Goal: Contribute content: Contribute content

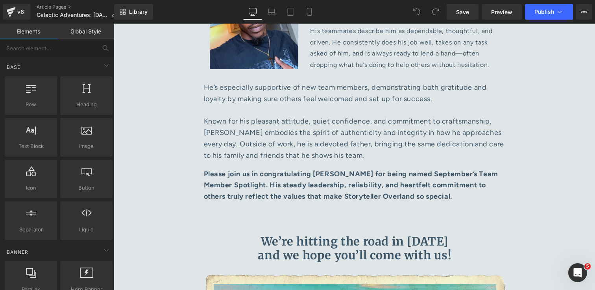
scroll to position [4344, 0]
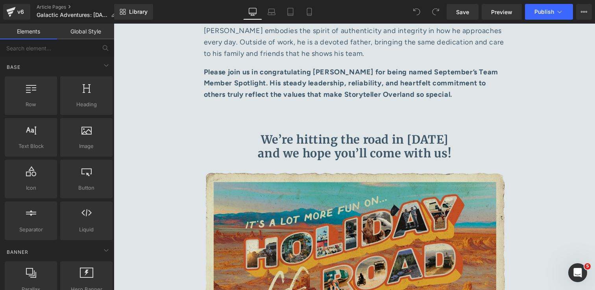
click at [281, 172] on img at bounding box center [355, 273] width 302 height 202
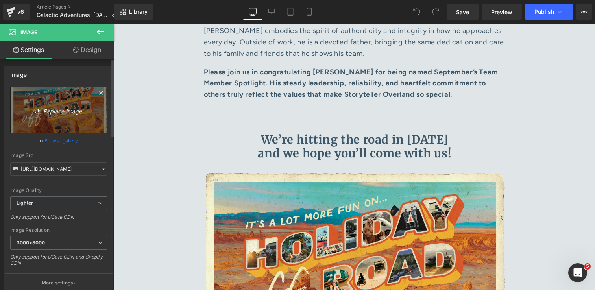
click at [59, 111] on icon "Replace Image" at bounding box center [58, 110] width 63 height 10
type input "C:\fakepath\Evictus_Logo_Army-Green.png"
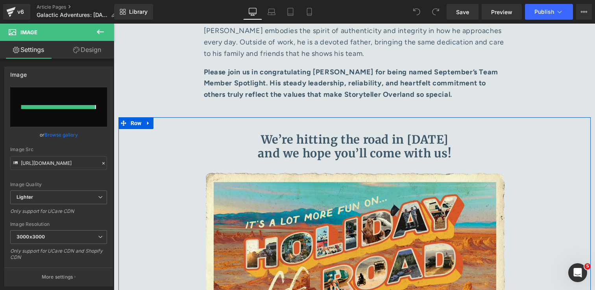
type input "[URL][DOMAIN_NAME]"
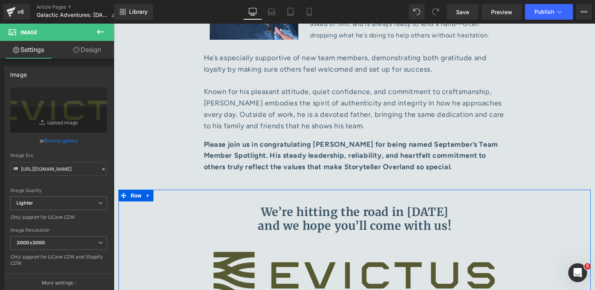
scroll to position [4270, 0]
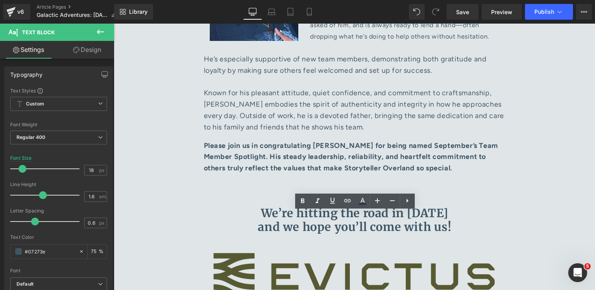
drag, startPoint x: 497, startPoint y: 217, endPoint x: 199, endPoint y: 216, distance: 298.4
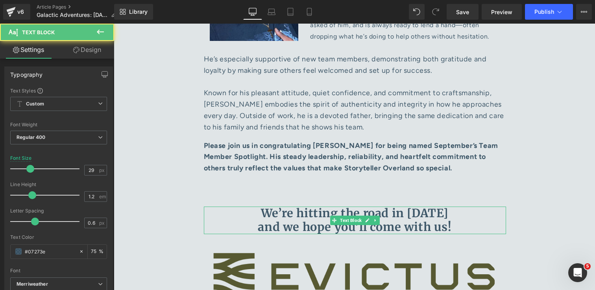
click at [450, 206] on b "We’re hitting the road in [DATE] and we hope you’ll come with us!" at bounding box center [355, 220] width 194 height 28
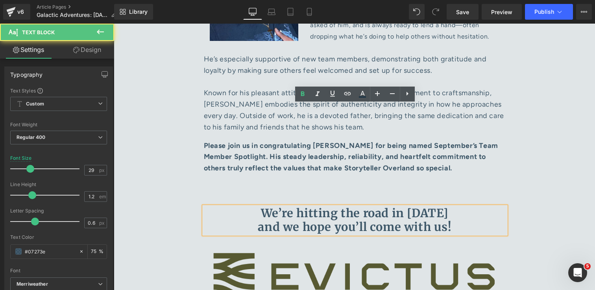
click at [441, 206] on b "We’re hitting the road in [DATE] and we hope you’ll come with us!" at bounding box center [355, 220] width 194 height 28
click at [417, 206] on b "We’re hitting the road in [DATE] and we hope you’ll come with us!" at bounding box center [355, 220] width 194 height 28
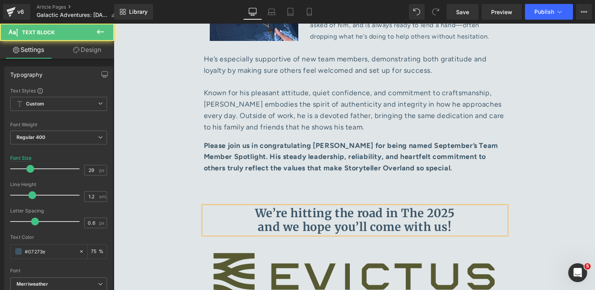
click at [400, 206] on b "We’re hitting the road in The 2025 and we hope you’ll come with us!" at bounding box center [355, 220] width 200 height 28
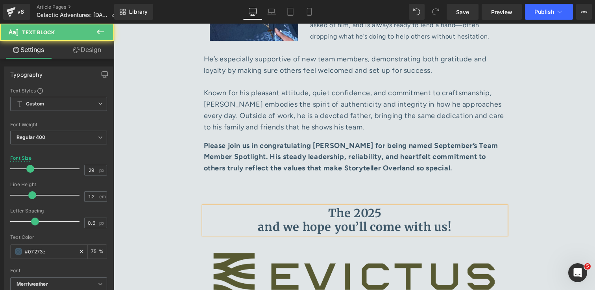
click at [423, 207] on p "The 2025 and we hope you’ll come with us!" at bounding box center [355, 221] width 302 height 28
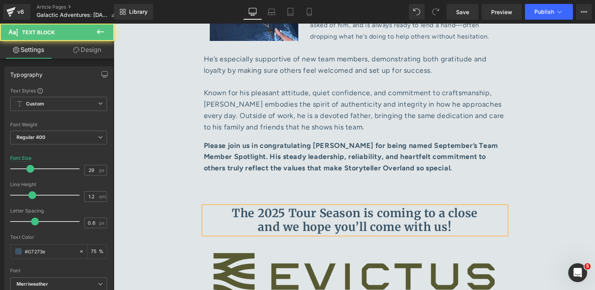
click at [455, 207] on p "The 2025 Tour Season is coming to a close and we hope you’ll come with us!" at bounding box center [355, 221] width 302 height 28
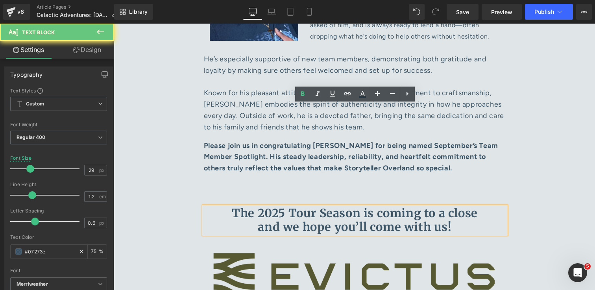
click at [476, 206] on b "The 2025 Tour Season is coming to a close and we hope you’ll come with us!" at bounding box center [355, 220] width 246 height 28
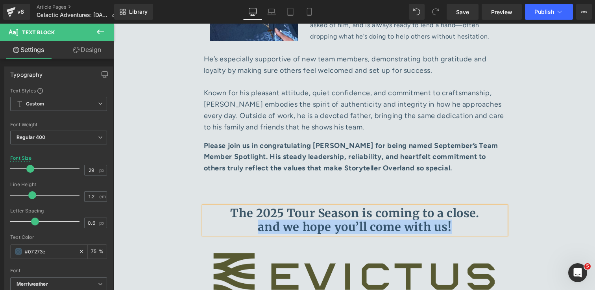
drag, startPoint x: 454, startPoint y: 124, endPoint x: 261, endPoint y: 126, distance: 192.5
click at [261, 207] on p "The 2025 Tour Season is coming to a close. and we hope you’ll come with us!" at bounding box center [355, 221] width 302 height 28
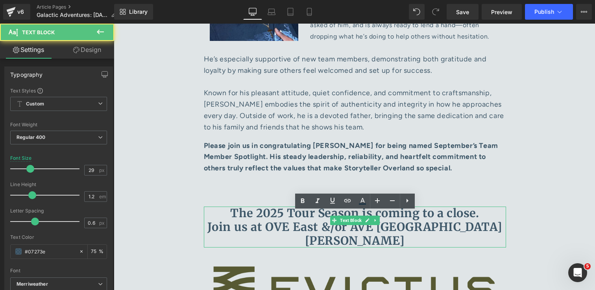
click at [301, 206] on b "The 2025 Tour Season is coming to a close. Join us at OVE East &/or AVE [GEOGRA…" at bounding box center [354, 227] width 295 height 42
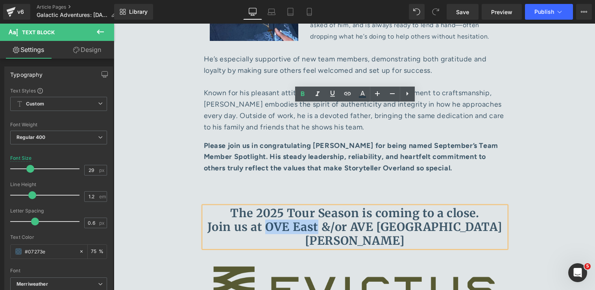
drag, startPoint x: 270, startPoint y: 126, endPoint x: 320, endPoint y: 126, distance: 49.6
click at [320, 206] on b "The 2025 Tour Season is coming to a close. Join us at OVE East &/or AVE [GEOGRA…" at bounding box center [354, 227] width 295 height 42
click at [348, 99] on link at bounding box center [347, 94] width 15 height 15
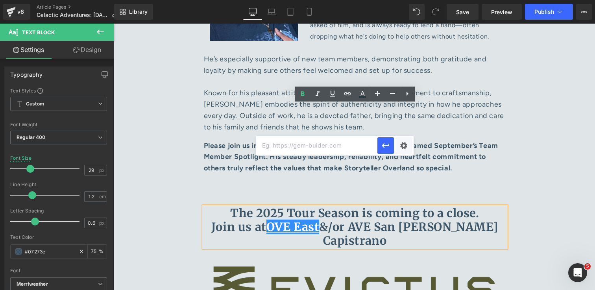
click at [346, 150] on input "text" at bounding box center [316, 146] width 121 height 20
paste input "[URL][DOMAIN_NAME]"
type input "[URL][DOMAIN_NAME]"
click at [387, 150] on icon "button" at bounding box center [385, 145] width 9 height 9
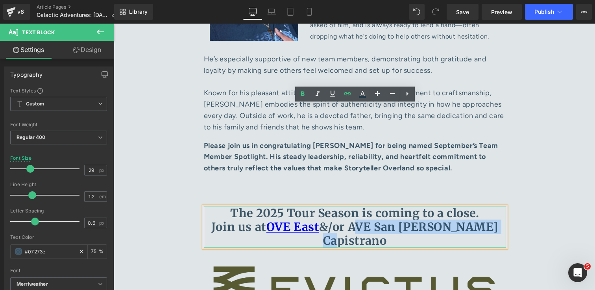
drag, startPoint x: 356, startPoint y: 127, endPoint x: 495, endPoint y: 127, distance: 139.0
click at [495, 206] on b "The 2025 Tour Season is coming to a close. Join us at OVE East &/or AVE [GEOGRA…" at bounding box center [354, 227] width 287 height 42
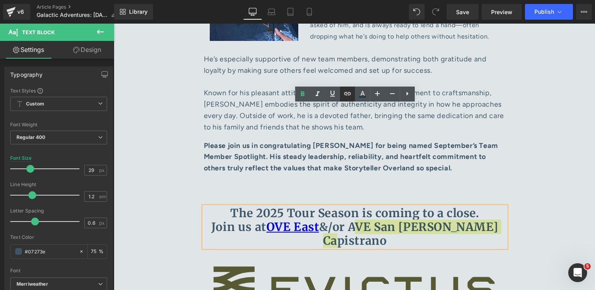
click at [344, 93] on icon at bounding box center [347, 93] width 9 height 9
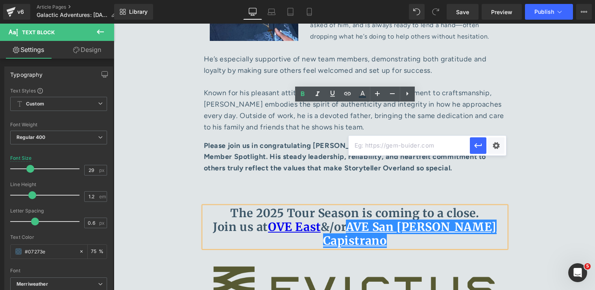
click at [388, 147] on input "text" at bounding box center [409, 146] width 121 height 20
paste input "[URL][DOMAIN_NAME][PERSON_NAME]"
type input "[URL][DOMAIN_NAME][PERSON_NAME]"
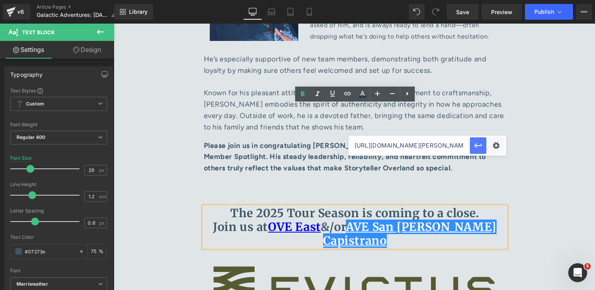
click at [481, 150] on icon "button" at bounding box center [478, 145] width 9 height 9
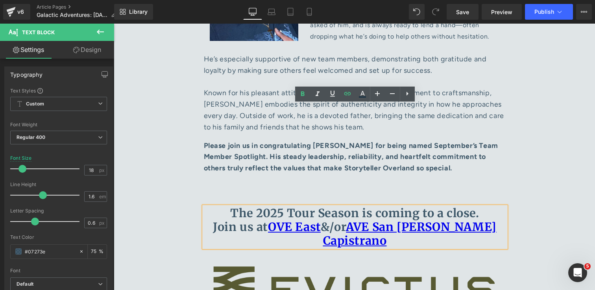
drag, startPoint x: 446, startPoint y: 241, endPoint x: 205, endPoint y: 222, distance: 241.3
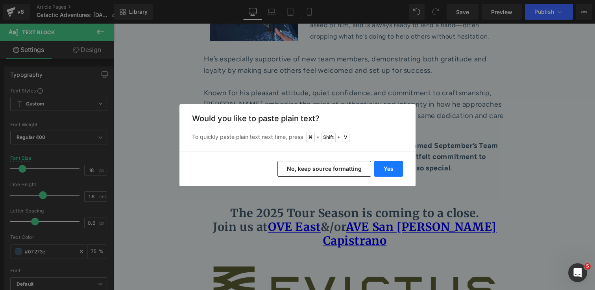
click at [385, 166] on button "Yes" at bounding box center [388, 169] width 29 height 16
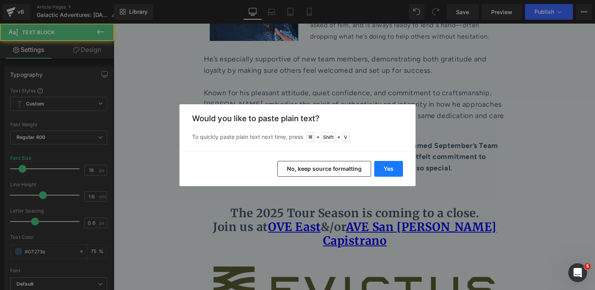
click at [400, 170] on button "Yes" at bounding box center [388, 169] width 29 height 16
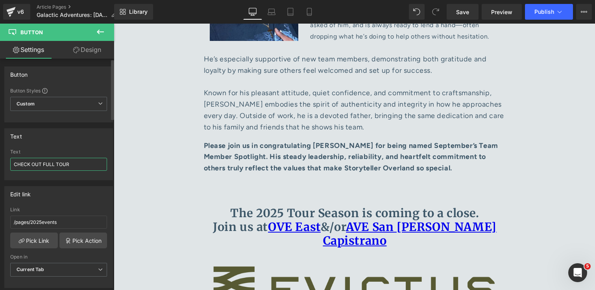
click at [78, 165] on input "CHECK OUT FULL TOUR" at bounding box center [58, 164] width 97 height 13
click at [56, 166] on input "SCHEDULE YOUR RIDE & DRIVE" at bounding box center [58, 164] width 97 height 13
type input "SCHEDULE EVICTUS RIDE & DRIVE"
click at [65, 224] on input "/pages/2025events" at bounding box center [58, 222] width 97 height 13
type input "/"
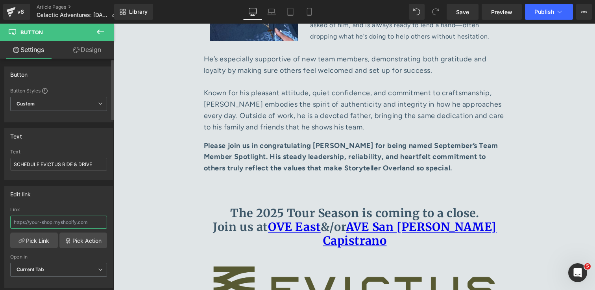
paste input "[URL][DOMAIN_NAME]"
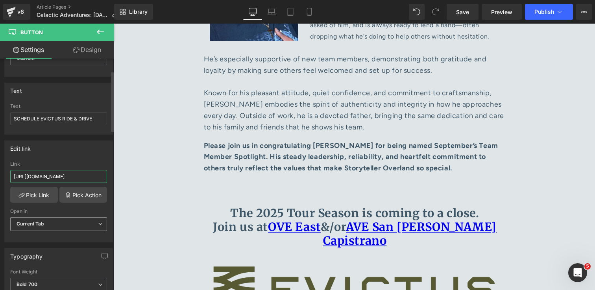
scroll to position [45, 0]
type input "[URL][DOMAIN_NAME]"
click at [72, 220] on span "Current Tab" at bounding box center [58, 225] width 97 height 14
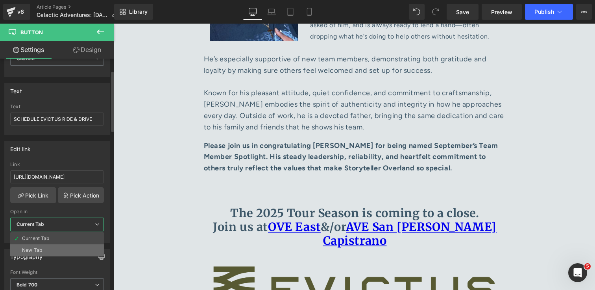
click at [69, 248] on li "New Tab" at bounding box center [57, 250] width 94 height 12
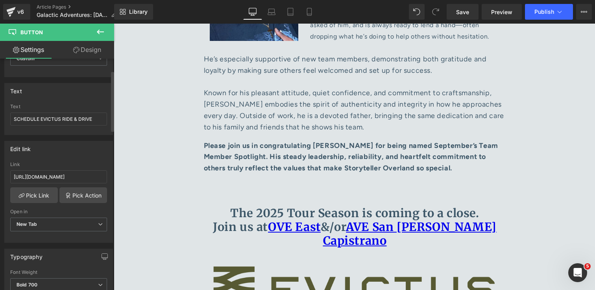
click at [74, 238] on div at bounding box center [58, 237] width 97 height 5
click at [35, 196] on link "Pick Link" at bounding box center [34, 195] width 48 height 16
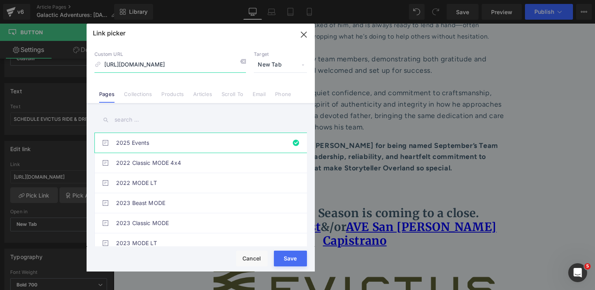
click at [215, 65] on input "[URL][DOMAIN_NAME]" at bounding box center [170, 64] width 152 height 15
click at [292, 143] on li "2025 Events" at bounding box center [202, 143] width 216 height 20
click at [183, 67] on input "2025-events" at bounding box center [170, 64] width 152 height 15
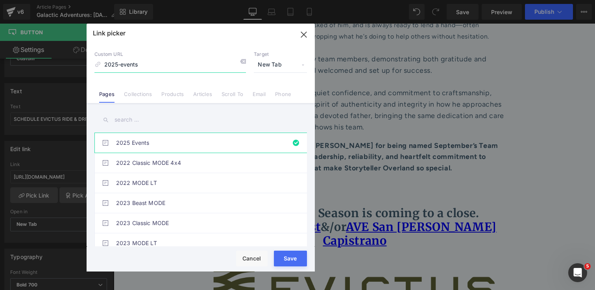
click at [183, 67] on input "2025-events" at bounding box center [170, 64] width 152 height 15
paste input "[URL][DOMAIN_NAME]"
type input "[URL][DOMAIN_NAME]"
click at [275, 66] on span "New Tab" at bounding box center [280, 64] width 53 height 15
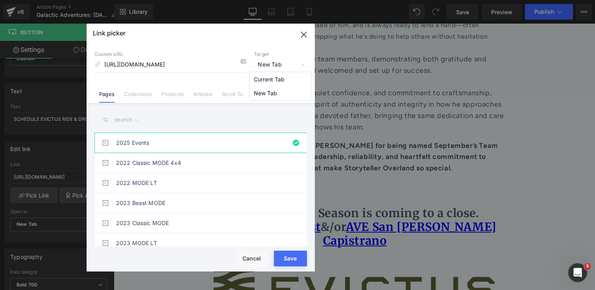
click at [275, 66] on span "New Tab" at bounding box center [280, 64] width 53 height 15
click at [292, 263] on div "Rendering Content" at bounding box center [298, 259] width 48 height 9
click at [289, 260] on div "Rendering Content" at bounding box center [298, 259] width 48 height 9
click at [223, 113] on input "text" at bounding box center [200, 120] width 213 height 18
click at [148, 94] on link "Collections" at bounding box center [138, 97] width 28 height 12
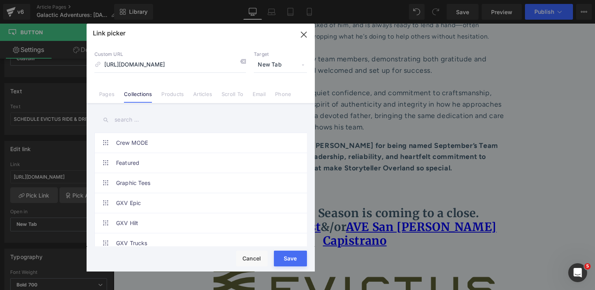
click at [289, 257] on div "Rendering Content" at bounding box center [298, 259] width 48 height 9
click at [227, 70] on input "[URL][DOMAIN_NAME]" at bounding box center [170, 64] width 152 height 15
click at [306, 34] on icon "button" at bounding box center [304, 34] width 13 height 13
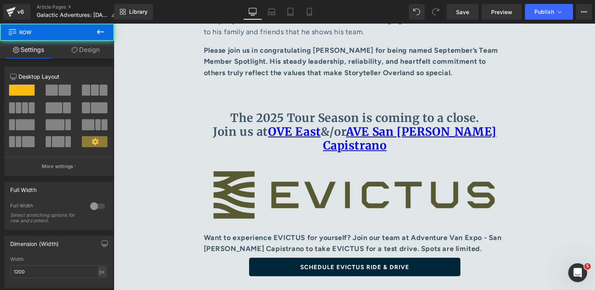
scroll to position [4368, 0]
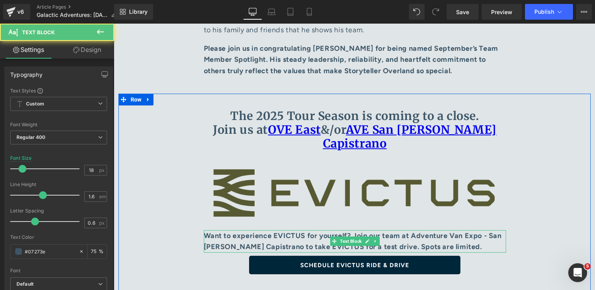
click at [470, 230] on p "Want to experience EVICTUS for yourself? Join our team at Adventure Van Expo - …" at bounding box center [355, 241] width 302 height 23
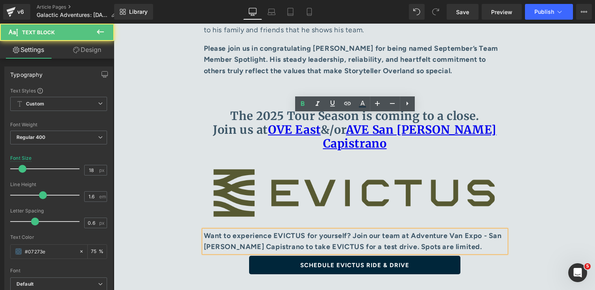
click at [401, 231] on b "Want to experience EVICTUS for yourself? Join our team at Adventure Van Expo - …" at bounding box center [353, 241] width 298 height 20
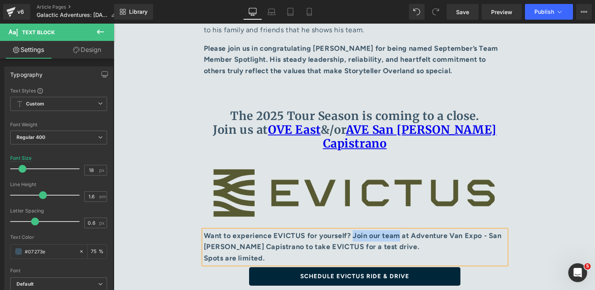
drag, startPoint x: 407, startPoint y: 120, endPoint x: 359, endPoint y: 123, distance: 47.7
click at [359, 231] on b "Want to experience EVICTUS for yourself? Join our team at Adventure Van Expo - …" at bounding box center [353, 241] width 298 height 20
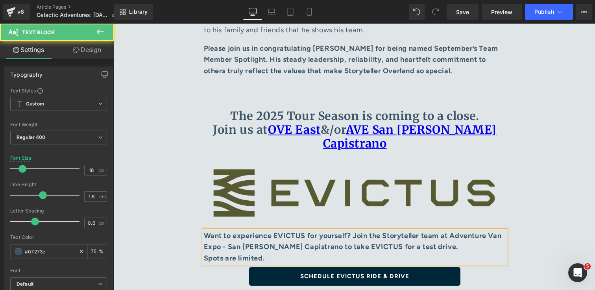
click at [204, 254] on b "Spots are limited." at bounding box center [234, 258] width 61 height 9
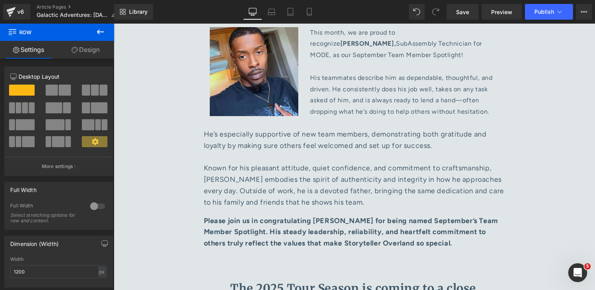
scroll to position [4192, 0]
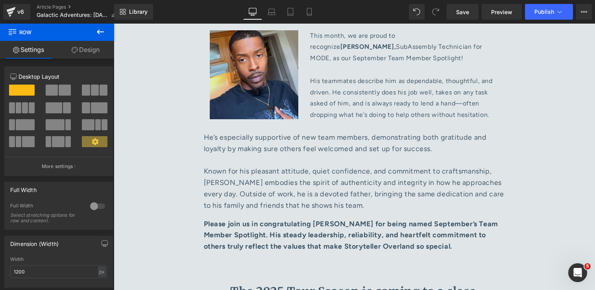
click at [102, 31] on icon at bounding box center [100, 31] width 9 height 9
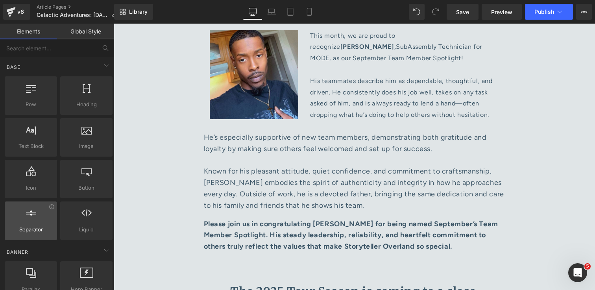
click at [43, 212] on div at bounding box center [31, 217] width 48 height 18
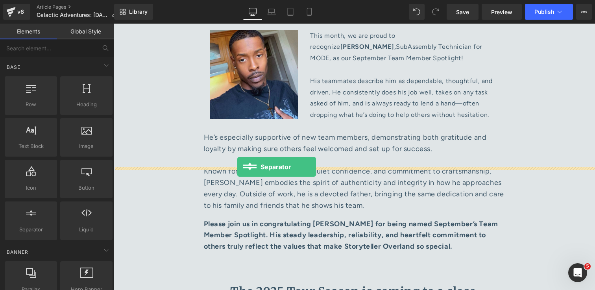
drag, startPoint x: 136, startPoint y: 249, endPoint x: 237, endPoint y: 167, distance: 130.7
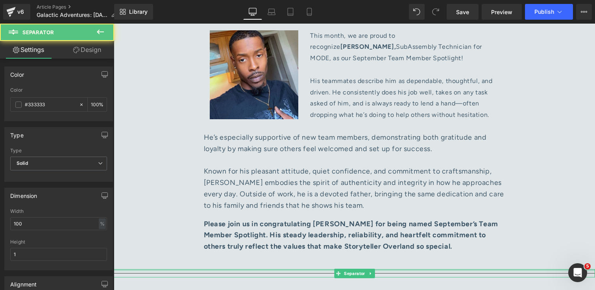
scroll to position [4181, 0]
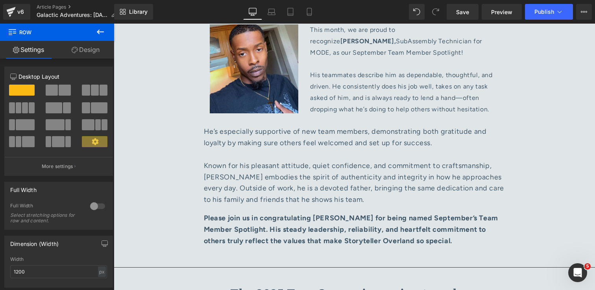
scroll to position [4183, 0]
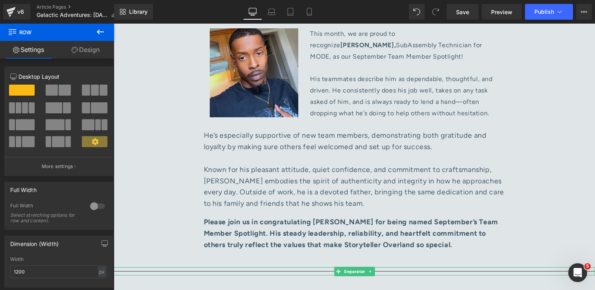
click at [192, 271] on hr at bounding box center [354, 273] width 481 height 4
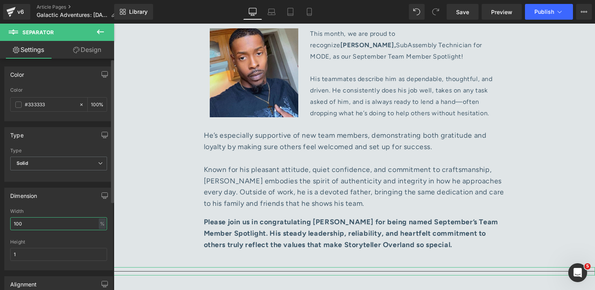
click at [67, 224] on input "100" at bounding box center [58, 223] width 97 height 13
type input "76"
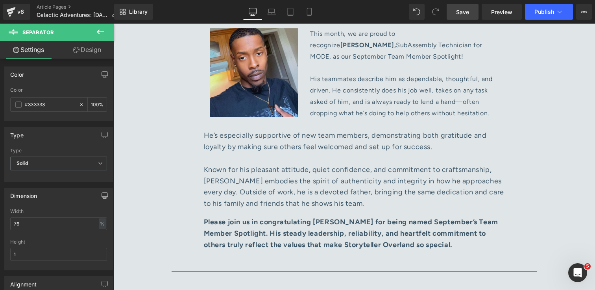
drag, startPoint x: 464, startPoint y: 10, endPoint x: 363, endPoint y: 112, distance: 143.6
click at [464, 10] on span "Save" at bounding box center [462, 12] width 13 height 8
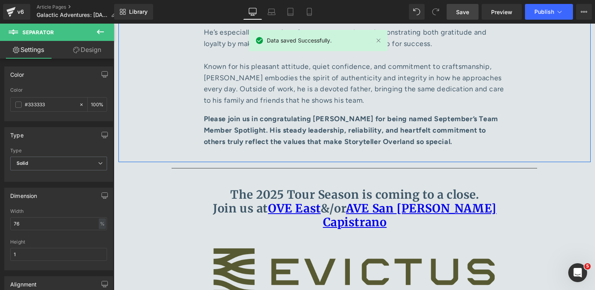
scroll to position [4288, 0]
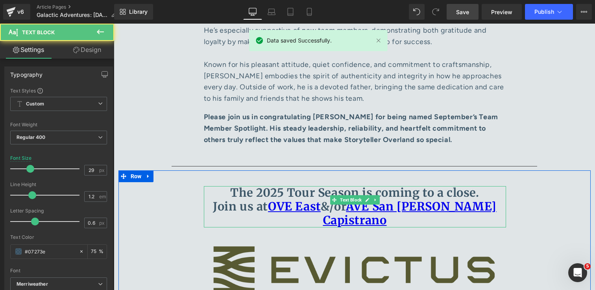
click at [503, 186] on p "The 2025 Tour Season is coming to a close. Join us at OVE East &/or AVE [GEOGRA…" at bounding box center [355, 206] width 302 height 41
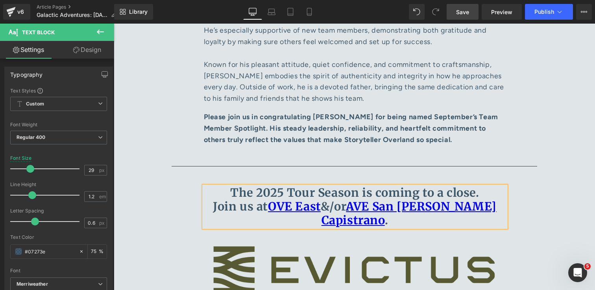
click at [454, 5] on link "Save" at bounding box center [463, 12] width 32 height 16
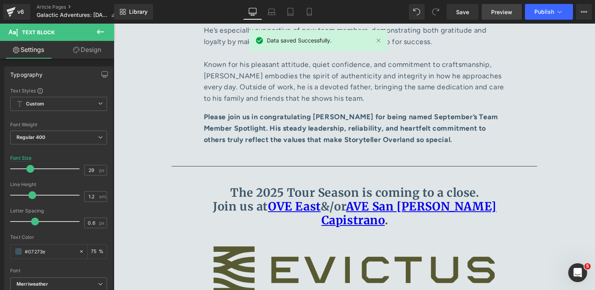
click at [503, 12] on span "Preview" at bounding box center [501, 12] width 21 height 8
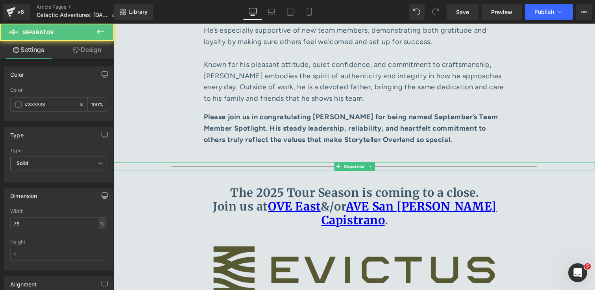
click at [407, 166] on hr at bounding box center [355, 168] width 366 height 4
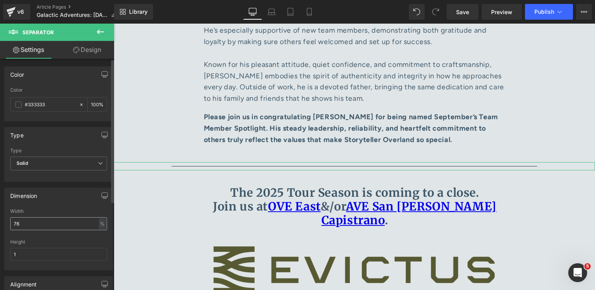
click at [77, 228] on input "76" at bounding box center [58, 223] width 97 height 13
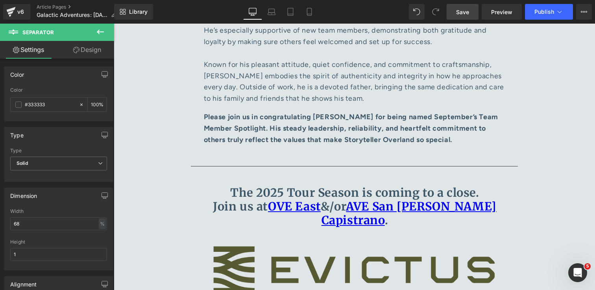
click at [458, 9] on span "Save" at bounding box center [462, 12] width 13 height 8
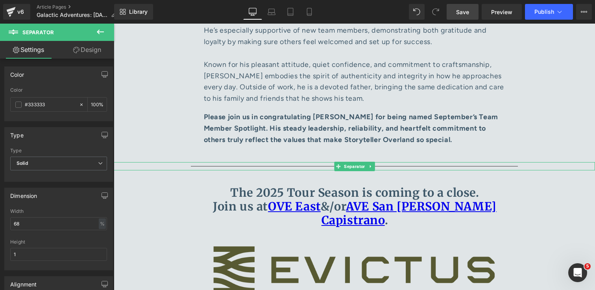
click at [237, 166] on hr at bounding box center [355, 168] width 328 height 4
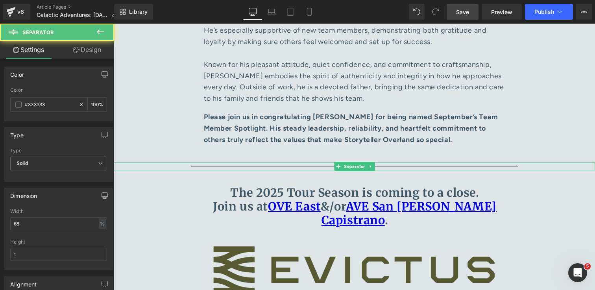
click at [235, 166] on hr at bounding box center [355, 168] width 328 height 4
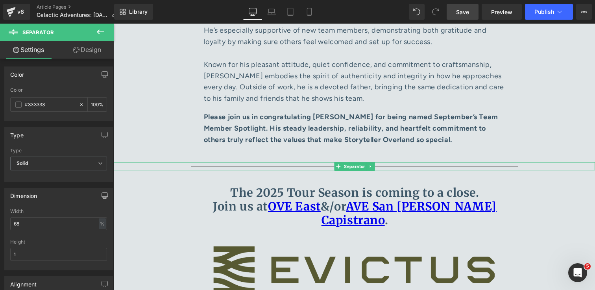
click at [322, 166] on hr at bounding box center [355, 168] width 328 height 4
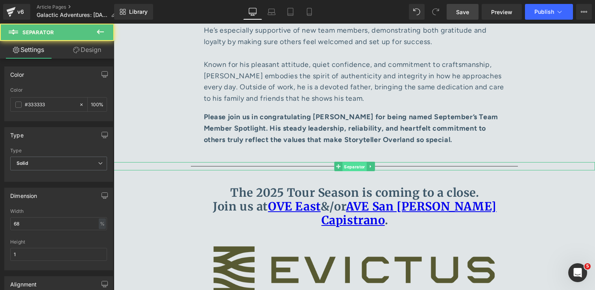
click at [357, 162] on span "Separator" at bounding box center [355, 166] width 24 height 9
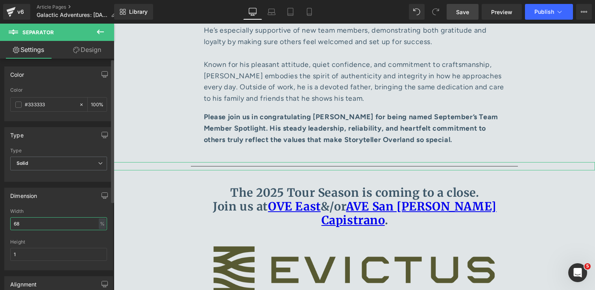
click at [58, 222] on input "68" at bounding box center [58, 223] width 97 height 13
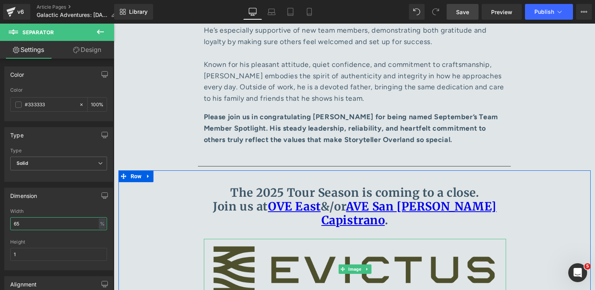
type input "64"
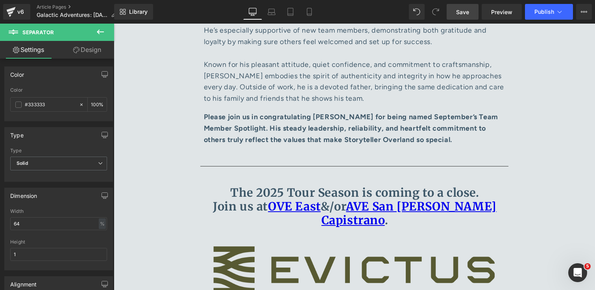
click at [463, 12] on span "Save" at bounding box center [462, 12] width 13 height 8
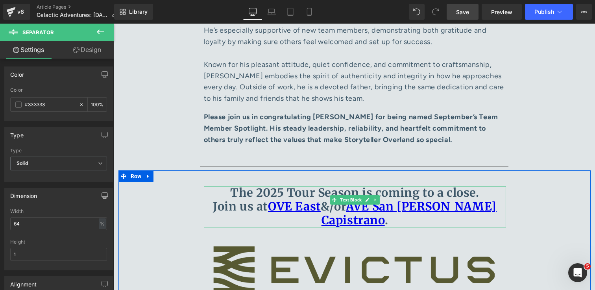
click at [474, 185] on b "The 2025 Tour Season is coming to a close. Join us at OVE East &/or AVE [GEOGRA…" at bounding box center [355, 206] width 284 height 42
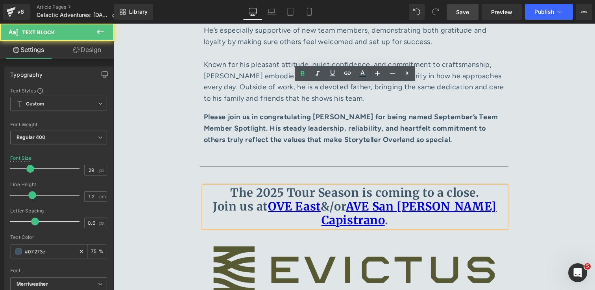
click at [324, 185] on b "The 2025 Tour Season is coming to a close. Join us at OVE East &/or AVE [GEOGRA…" at bounding box center [355, 206] width 284 height 42
click at [256, 185] on b "The 2025 Tour Season is coming to a close. Join us at OVE East &/or AVE [GEOGRA…" at bounding box center [355, 206] width 284 height 42
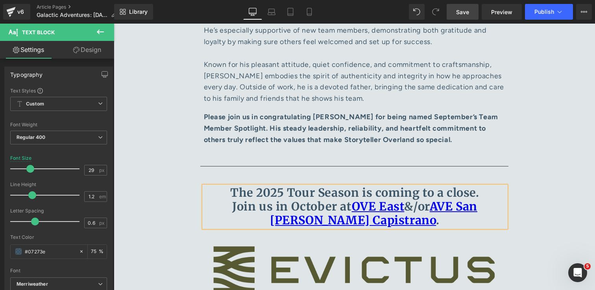
click at [395, 185] on b "The 2025 Tour Season is coming to a close. Join us in October at OVE East &/or …" at bounding box center [354, 206] width 249 height 42
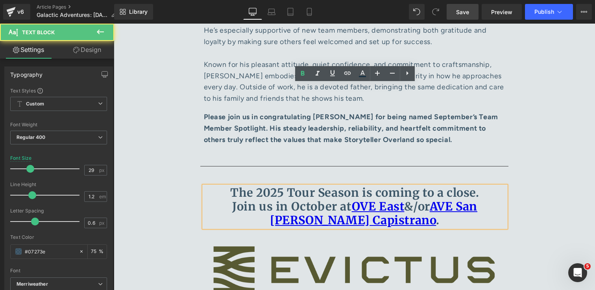
click at [416, 185] on b "The 2025 Tour Season is coming to a close. Join us in October at OVE East &/or …" at bounding box center [354, 206] width 249 height 42
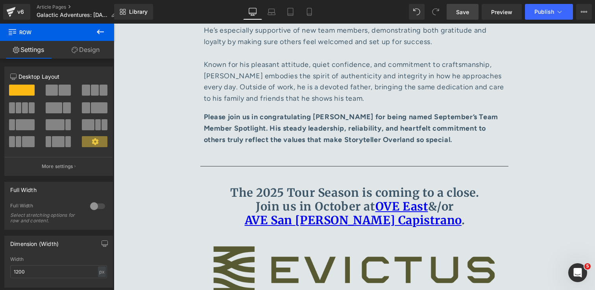
click at [461, 15] on span "Save" at bounding box center [462, 12] width 13 height 8
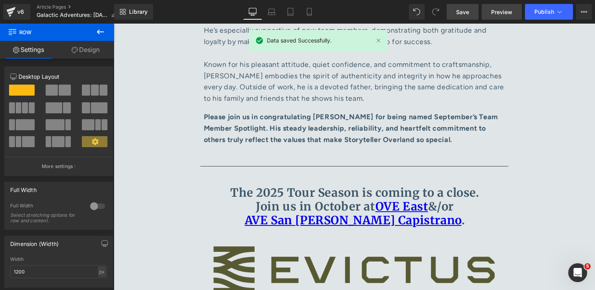
click at [509, 10] on span "Preview" at bounding box center [501, 12] width 21 height 8
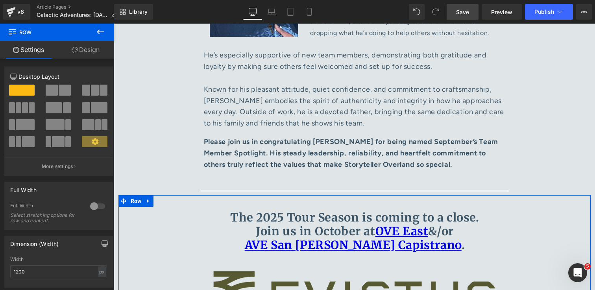
scroll to position [4263, 0]
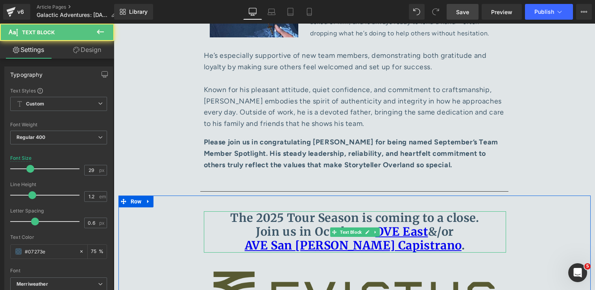
click at [278, 211] on b "The 2025 Tour Season is coming to a close. Join us in October at OVE East &/or …" at bounding box center [354, 232] width 249 height 42
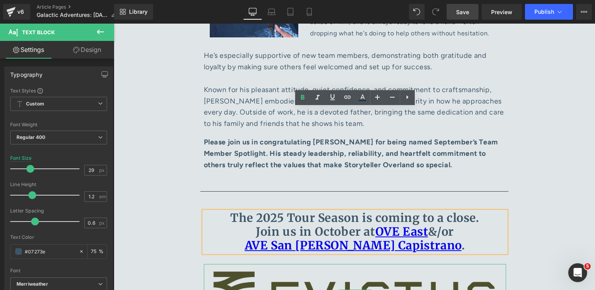
scroll to position [4265, 0]
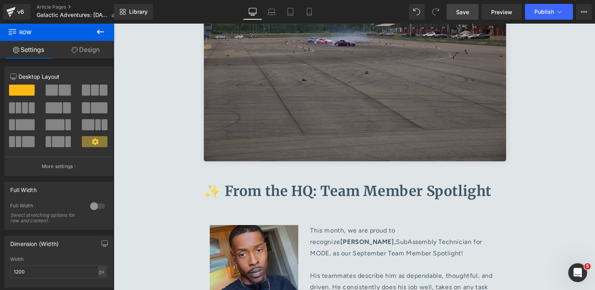
scroll to position [3990, 0]
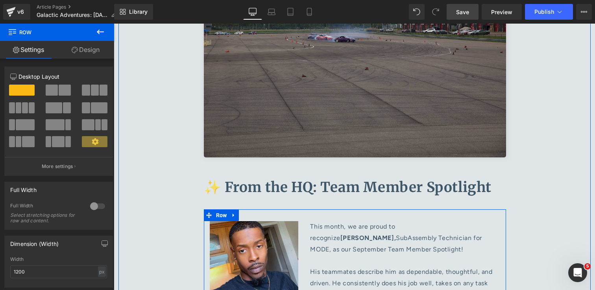
click at [272, 209] on div "Image This month, we are proud to recognize [PERSON_NAME], SubAssembly Technici…" at bounding box center [355, 262] width 302 height 106
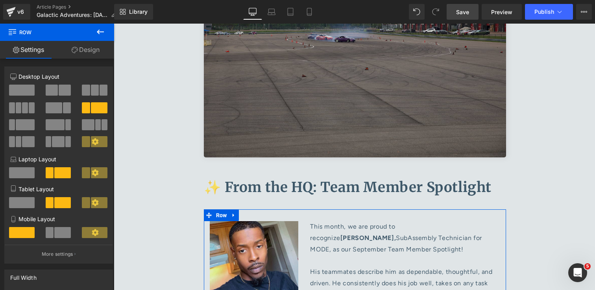
click at [79, 46] on link "Design" at bounding box center [85, 50] width 57 height 18
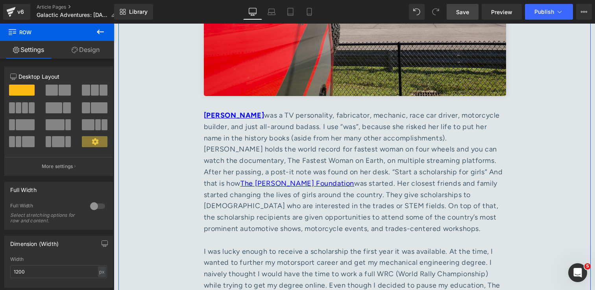
scroll to position [3160, 0]
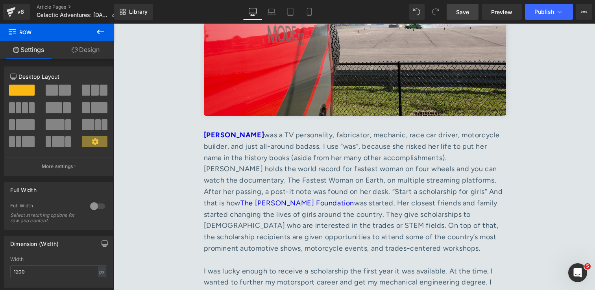
drag, startPoint x: 460, startPoint y: 15, endPoint x: 367, endPoint y: 154, distance: 167.3
click at [460, 15] on span "Save" at bounding box center [462, 12] width 13 height 8
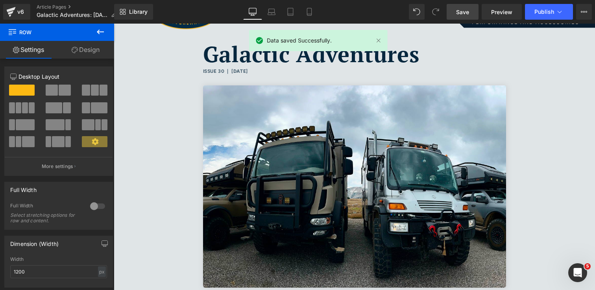
scroll to position [55, 0]
